Goal: Task Accomplishment & Management: Complete application form

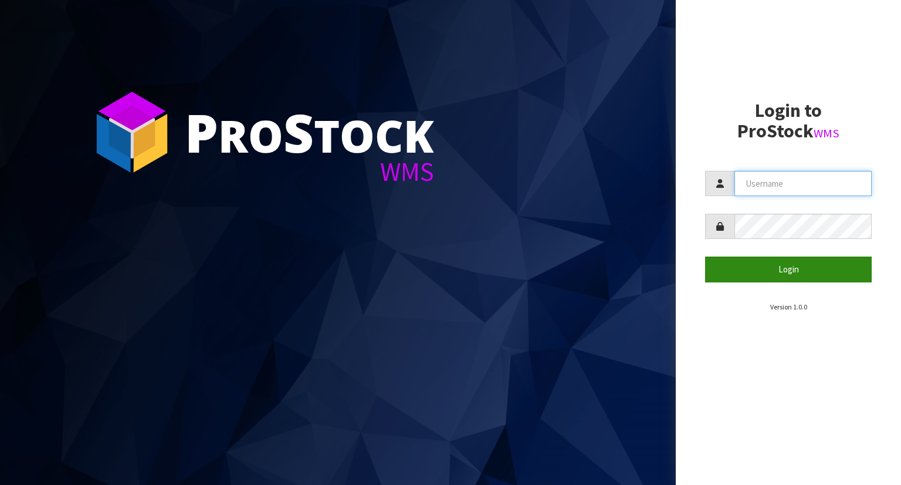
type input "YOURREFORMER"
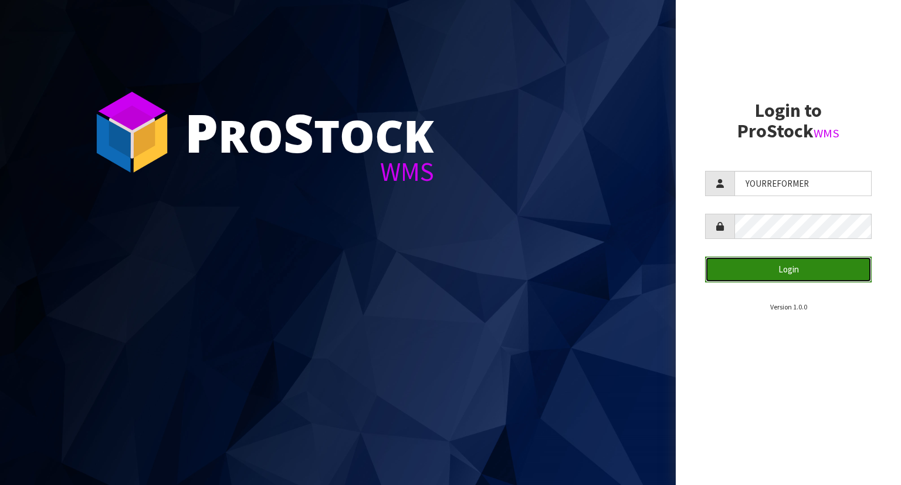
click at [786, 269] on button "Login" at bounding box center [788, 268] width 167 height 25
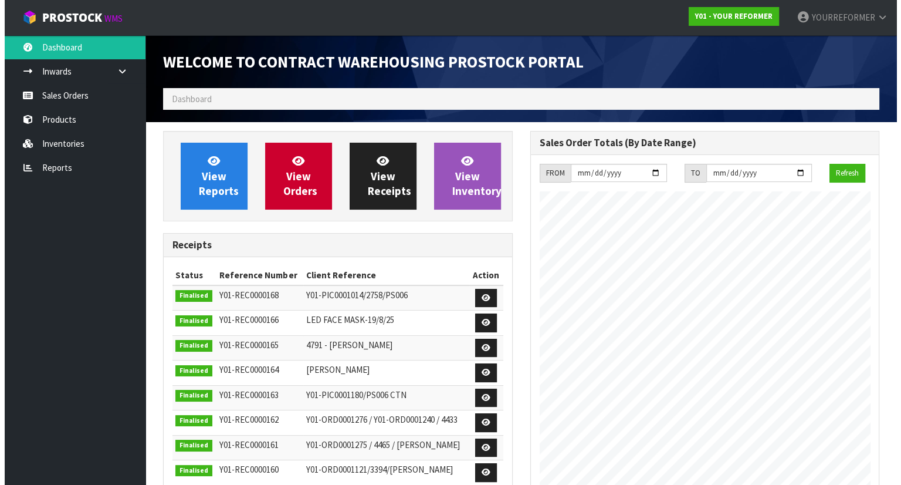
scroll to position [648, 367]
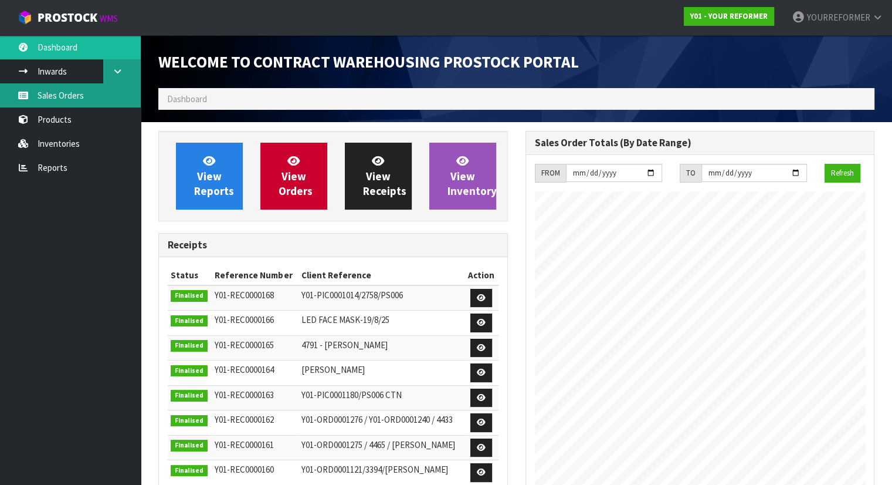
drag, startPoint x: 89, startPoint y: 85, endPoint x: 127, endPoint y: 77, distance: 38.4
click at [89, 85] on link "Sales Orders" at bounding box center [70, 95] width 141 height 24
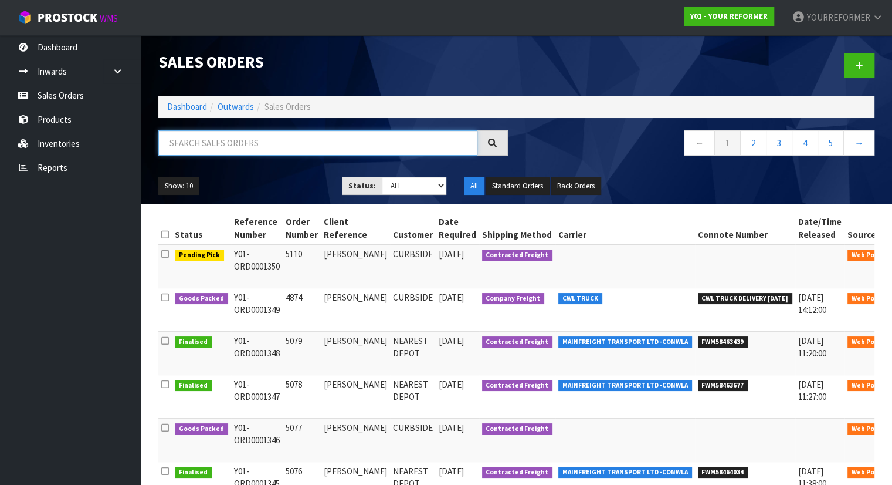
click at [280, 141] on input "text" at bounding box center [317, 142] width 319 height 25
paste input "Y01-ORD0001334"
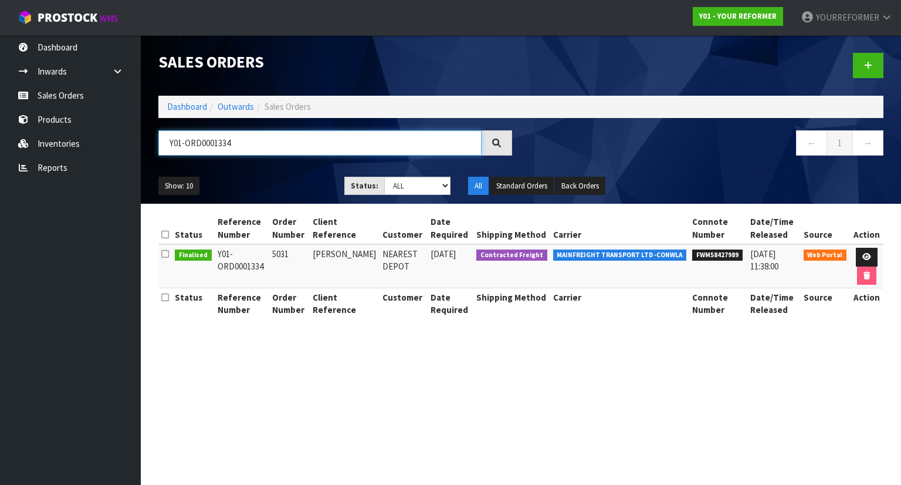
type input "Y01-ORD0001334"
drag, startPoint x: 293, startPoint y: 254, endPoint x: 273, endPoint y: 254, distance: 20.5
click at [273, 254] on td "5031" at bounding box center [289, 266] width 40 height 44
copy td "5031"
click at [863, 60] on link at bounding box center [868, 65] width 31 height 25
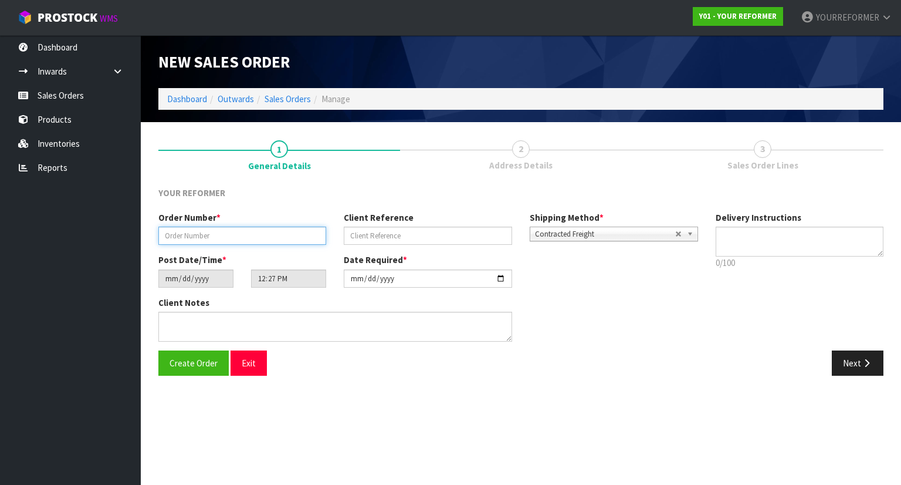
click at [244, 232] on input "text" at bounding box center [242, 235] width 168 height 18
paste input "5122"
type input "5122"
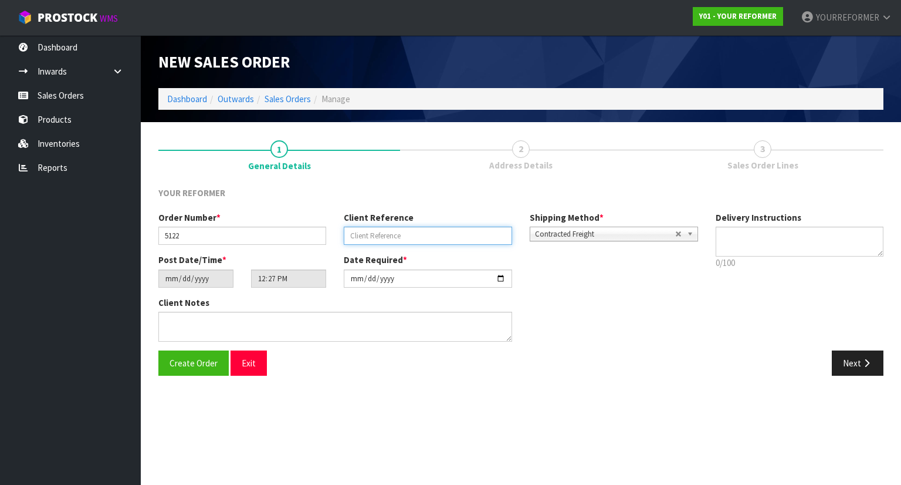
drag, startPoint x: 412, startPoint y: 239, endPoint x: 495, endPoint y: 239, distance: 82.7
click at [412, 239] on input "text" at bounding box center [428, 235] width 168 height 18
paste input "[PERSON_NAME]"
type input "[PERSON_NAME]"
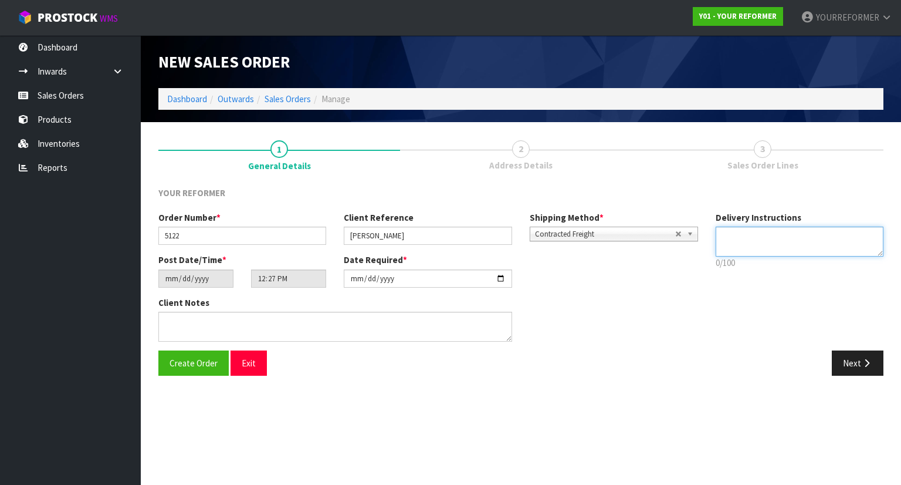
click at [718, 234] on textarea at bounding box center [800, 241] width 168 height 30
click at [737, 246] on textarea at bounding box center [800, 241] width 168 height 30
click at [769, 244] on textarea at bounding box center [800, 241] width 168 height 30
paste textarea "[PHONE_NUMBER]"
type textarea "SHIPPING [PHONE_NUMBER]"
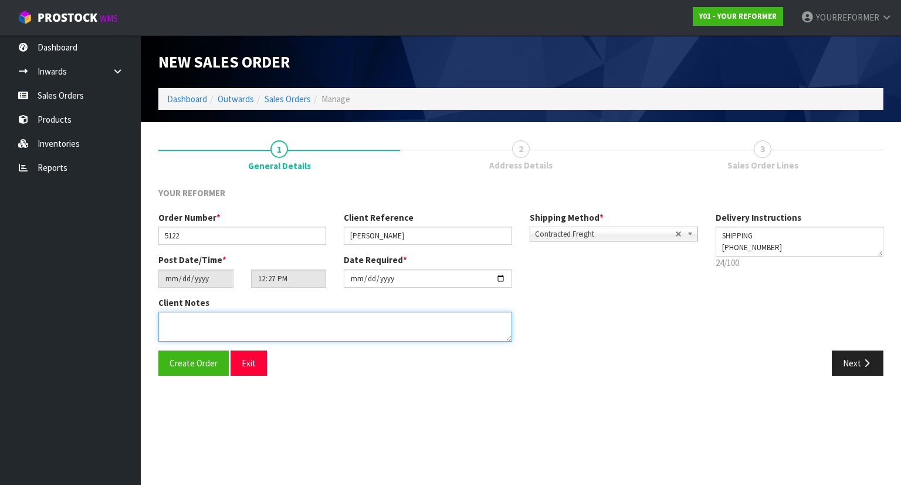
click at [252, 326] on textarea at bounding box center [335, 327] width 354 height 30
paste textarea "[STREET_ADDRESS] [PHONE_NUMBER]"
type textarea "[STREET_ADDRESS] [PHONE_NUMBER]"
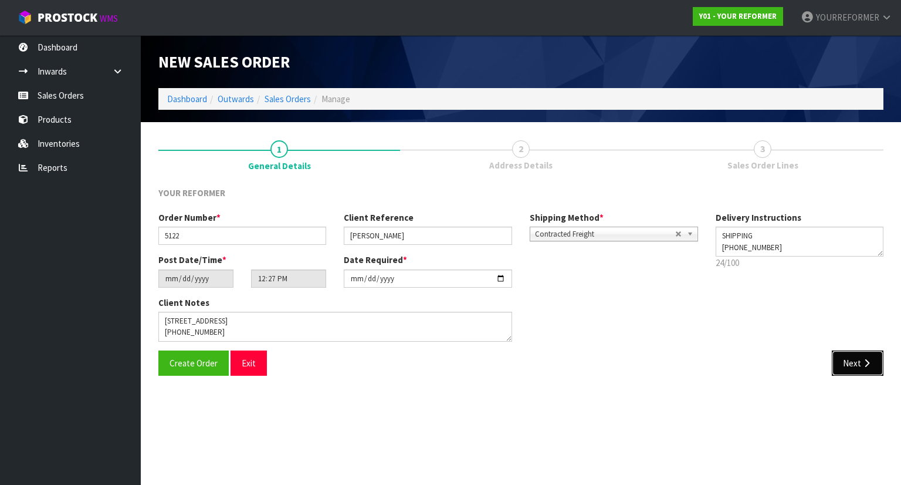
click at [849, 364] on button "Next" at bounding box center [858, 362] width 52 height 25
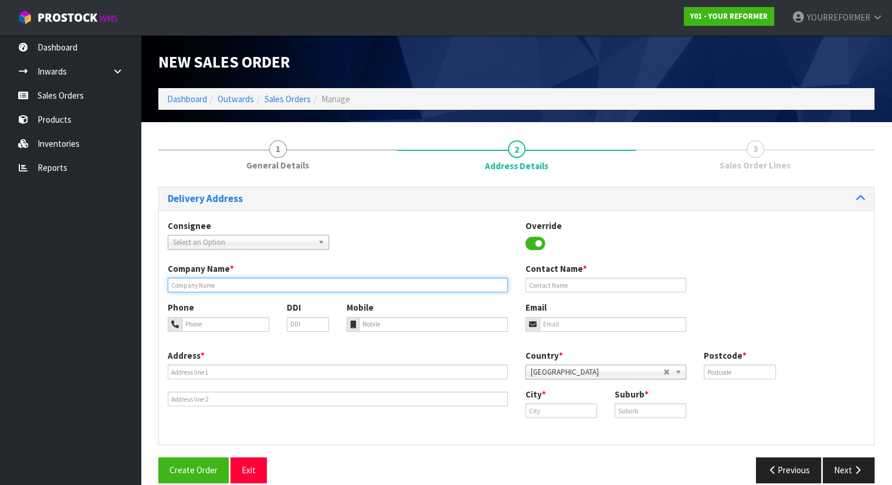
click at [232, 289] on input "text" at bounding box center [338, 285] width 340 height 15
type input "SHIPPING"
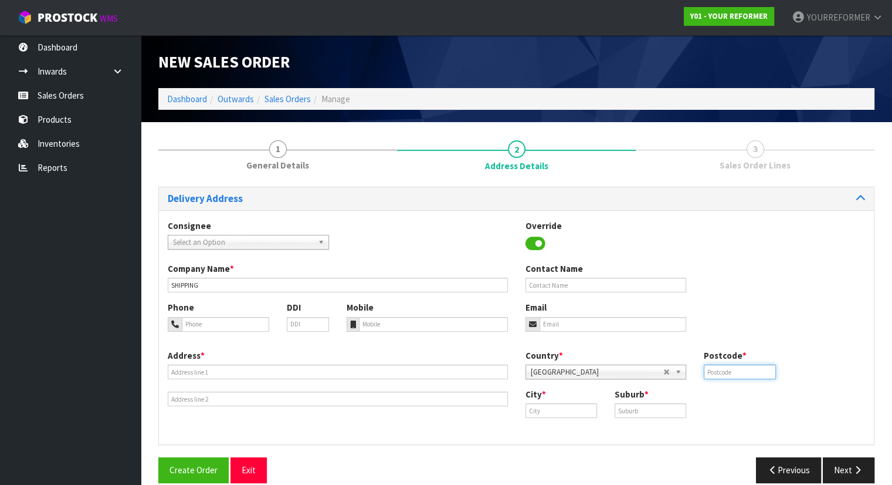
drag, startPoint x: 736, startPoint y: 374, endPoint x: 697, endPoint y: 398, distance: 45.9
click at [737, 374] on input "text" at bounding box center [740, 371] width 72 height 15
paste input "3010"
type input "3010"
click at [658, 407] on input "text" at bounding box center [651, 410] width 72 height 15
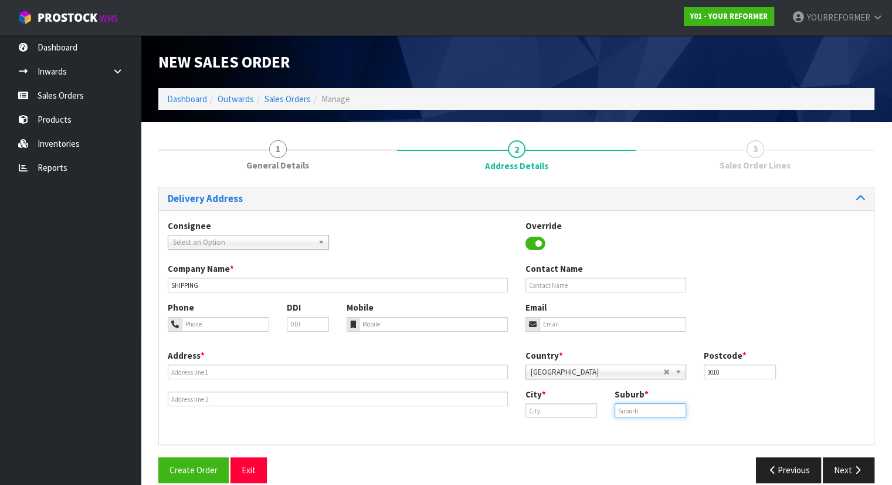
paste input "ROTORUA"
type input "ROTORUA"
click at [580, 414] on input "text" at bounding box center [562, 410] width 72 height 15
paste input "Rotorua"
type input "Rotorua"
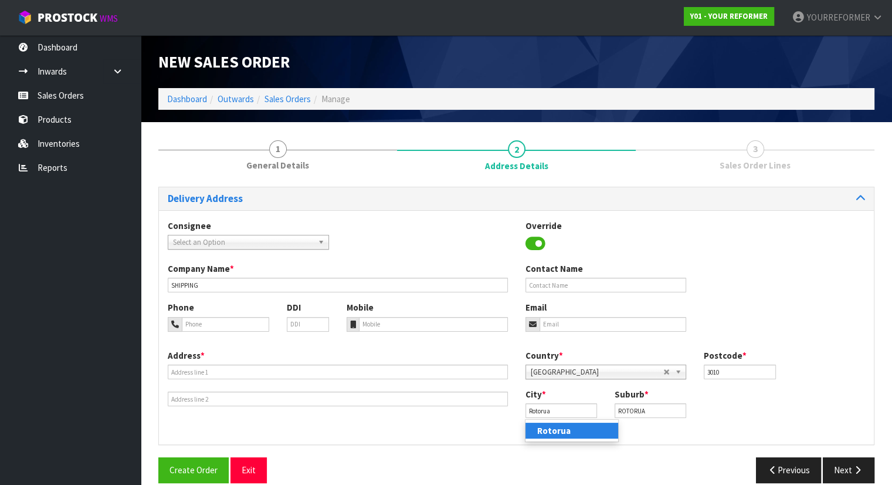
drag, startPoint x: 580, startPoint y: 425, endPoint x: 574, endPoint y: 430, distance: 7.5
click at [570, 432] on link "Rotorua" at bounding box center [572, 430] width 93 height 16
drag, startPoint x: 652, startPoint y: 414, endPoint x: 599, endPoint y: 407, distance: 53.8
click at [598, 410] on div "City * [GEOGRAPHIC_DATA] Suburb * ROTORUA" at bounding box center [696, 407] width 358 height 39
paste input "GLENHOLME"
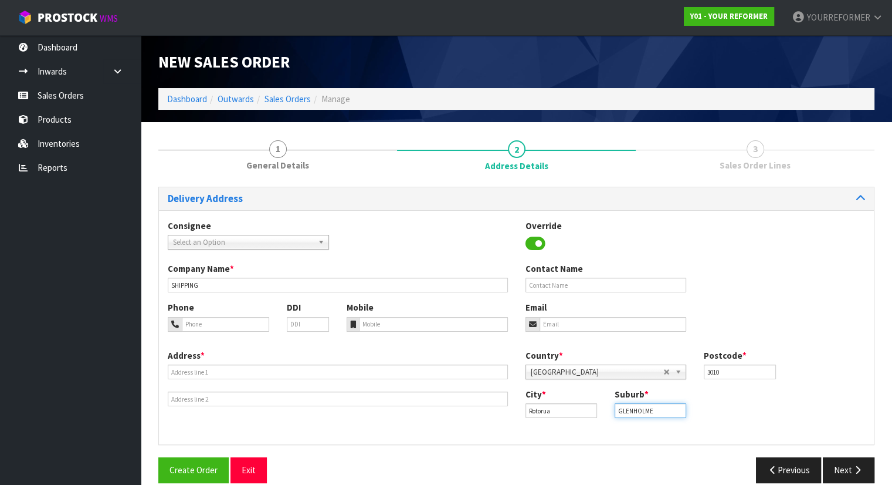
type input "GLENHOLME"
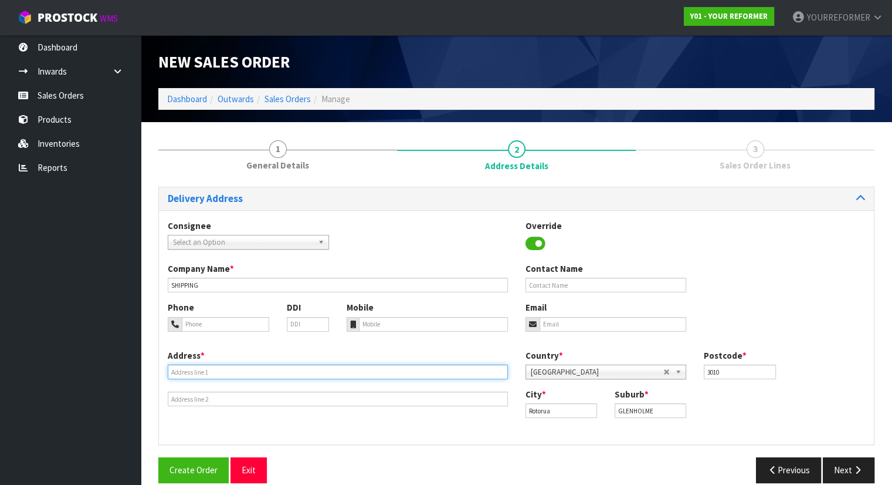
drag, startPoint x: 263, startPoint y: 364, endPoint x: 260, endPoint y: 370, distance: 6.6
click at [263, 364] on input "text" at bounding box center [338, 371] width 340 height 15
paste input "[STREET_ADDRESS]"
type input "[STREET_ADDRESS]"
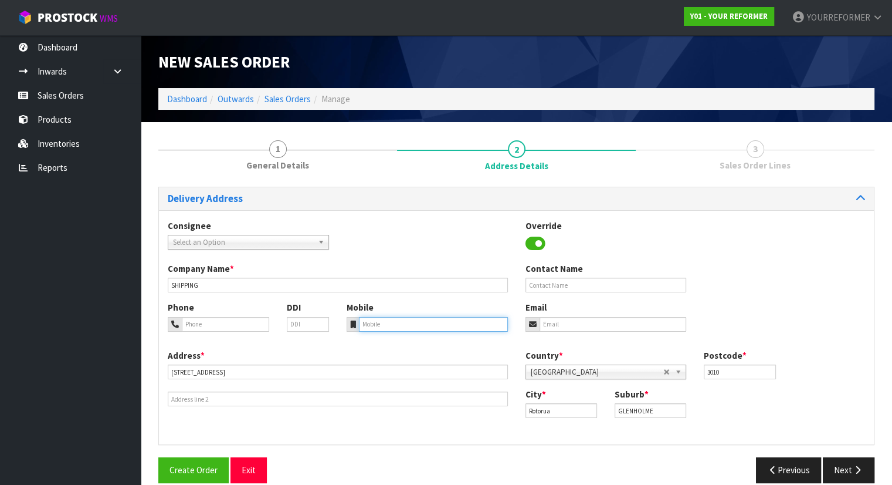
drag, startPoint x: 393, startPoint y: 322, endPoint x: 404, endPoint y: 349, distance: 29.0
click at [394, 322] on input "tel" at bounding box center [433, 324] width 149 height 15
paste input "[PHONE_NUMBER]"
type input "[PHONE_NUMBER]"
click at [577, 322] on input "email" at bounding box center [613, 324] width 147 height 15
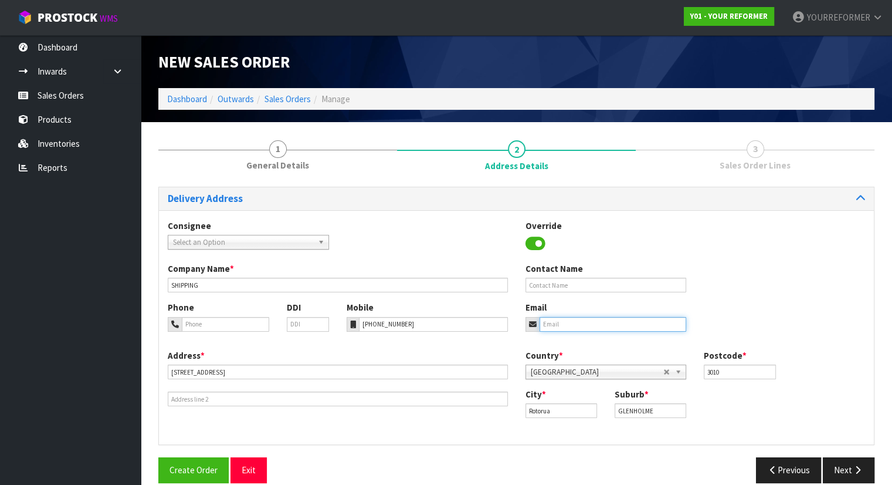
paste input "[EMAIL_ADDRESS][DOMAIN_NAME]"
type input "[EMAIL_ADDRESS][DOMAIN_NAME]"
click at [561, 280] on input "text" at bounding box center [606, 285] width 161 height 15
paste input "[PERSON_NAME]"
type input "[PERSON_NAME]"
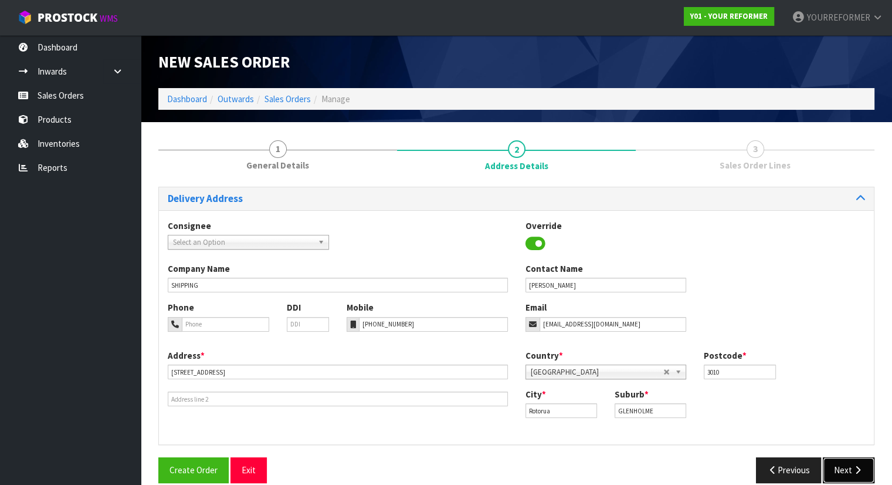
click at [847, 468] on button "Next" at bounding box center [849, 469] width 52 height 25
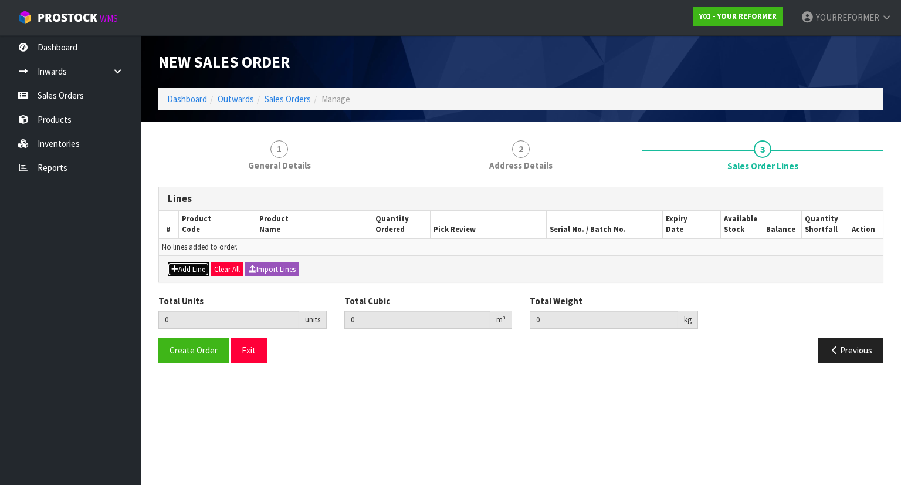
click at [188, 266] on button "Add Line" at bounding box center [188, 269] width 41 height 14
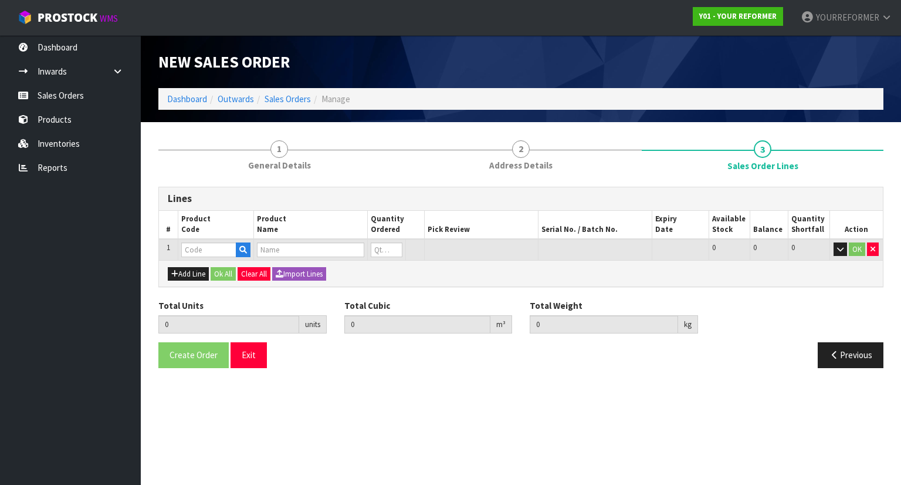
click at [252, 244] on td at bounding box center [216, 250] width 76 height 22
click at [250, 249] on button "button" at bounding box center [243, 249] width 15 height 15
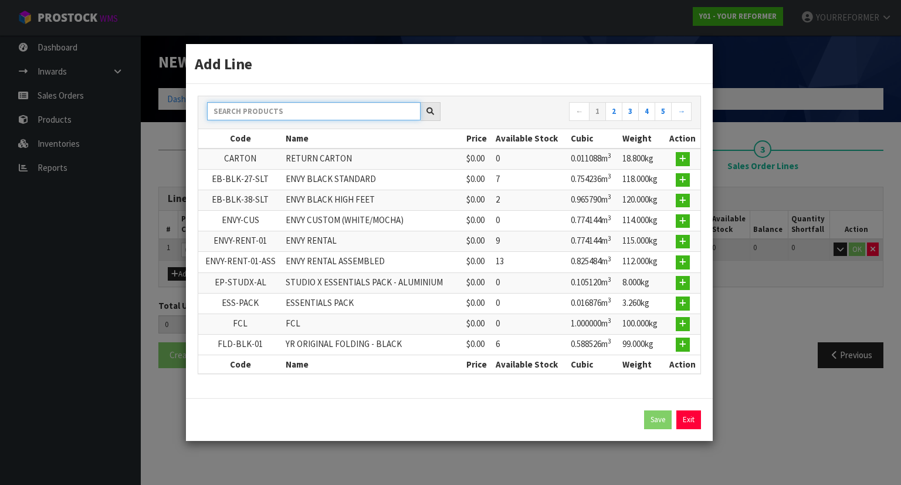
click at [302, 114] on input "text" at bounding box center [314, 111] width 214 height 18
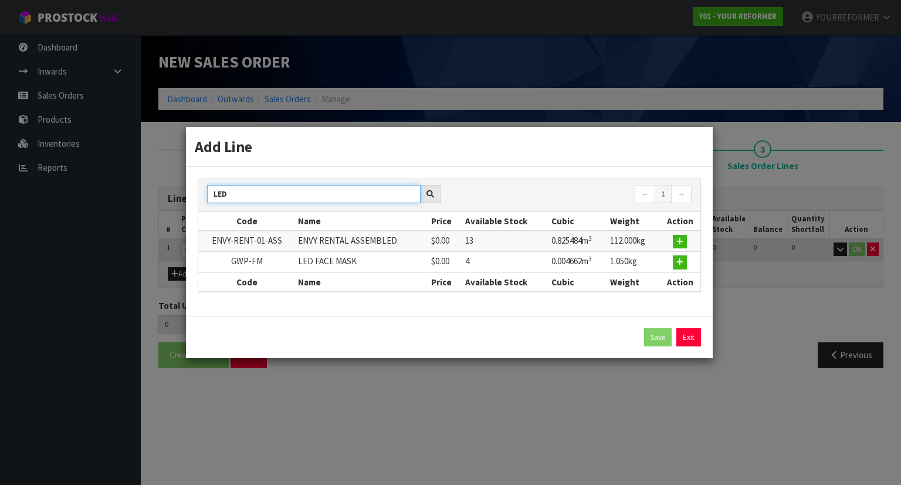
type input "LED"
click at [689, 261] on td at bounding box center [679, 262] width 41 height 21
click at [685, 263] on button "button" at bounding box center [680, 262] width 14 height 14
type input "0.000000"
type input "0.000"
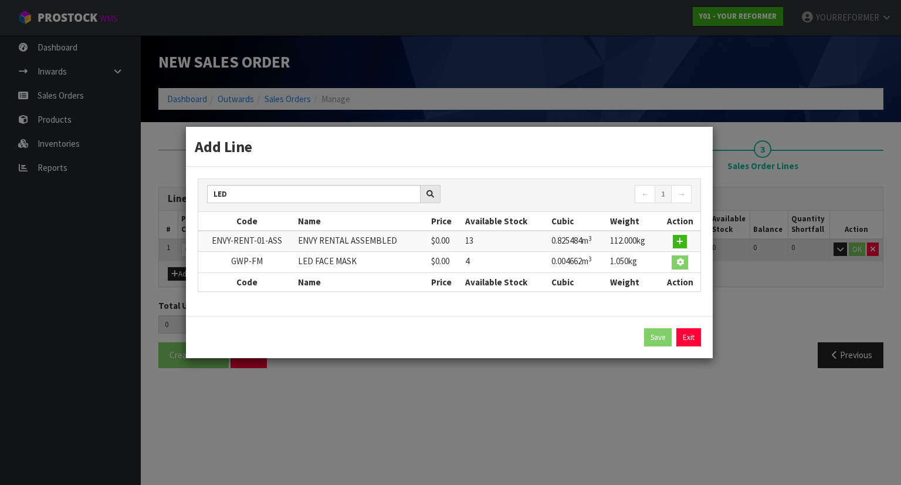
type input "GWP-FM"
type input "LED FACE MASK"
type input "0"
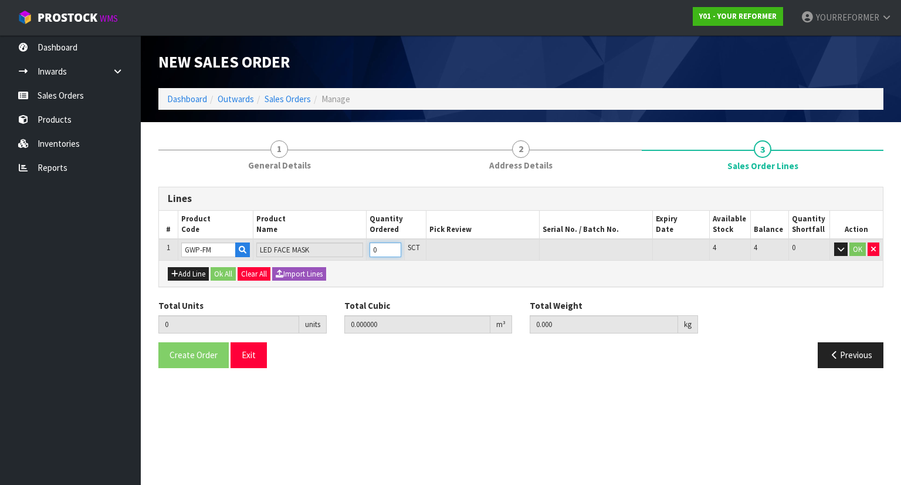
type input "1"
type input "0.004662"
type input "1.05"
type input "1"
click at [395, 246] on input "1" at bounding box center [385, 249] width 31 height 15
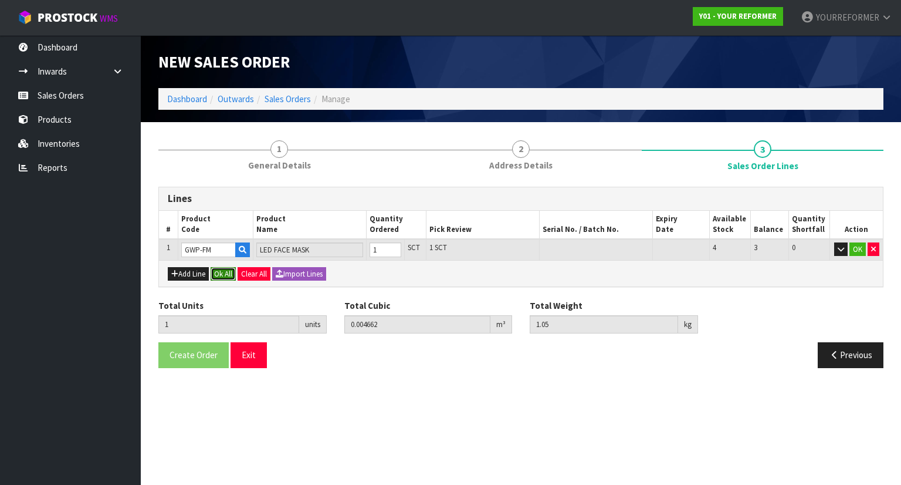
click at [224, 273] on button "Ok All" at bounding box center [223, 274] width 25 height 14
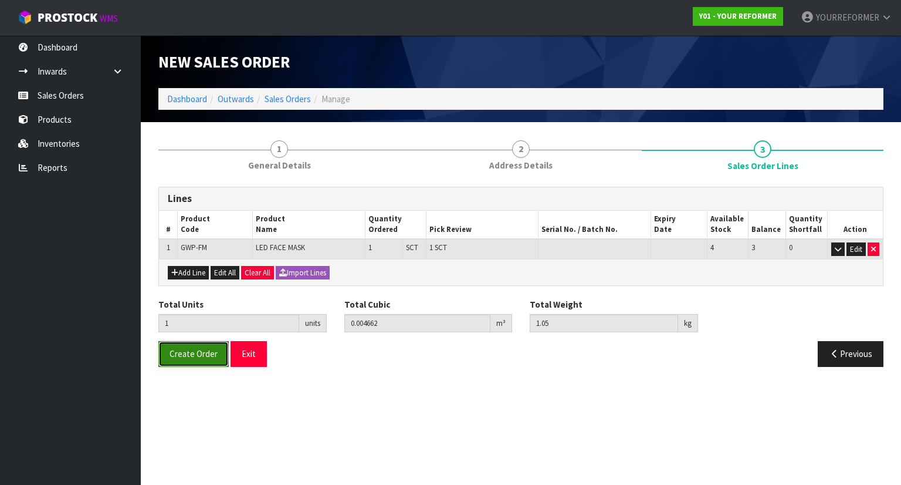
click at [204, 348] on span "Create Order" at bounding box center [194, 353] width 48 height 11
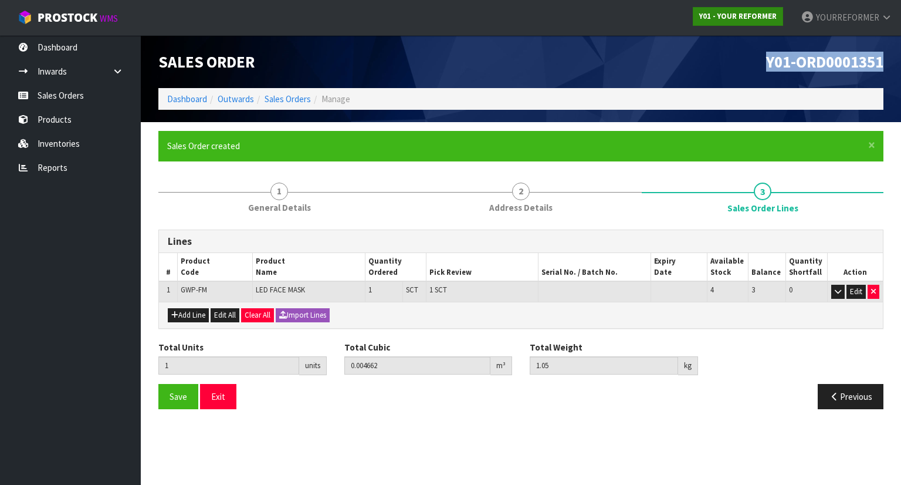
drag, startPoint x: 887, startPoint y: 65, endPoint x: 708, endPoint y: 8, distance: 187.6
click at [730, 66] on div "Y01-ORD0001351" at bounding box center [706, 61] width 371 height 53
copy span "Y01-ORD0001351"
